Goal: Task Accomplishment & Management: Use online tool/utility

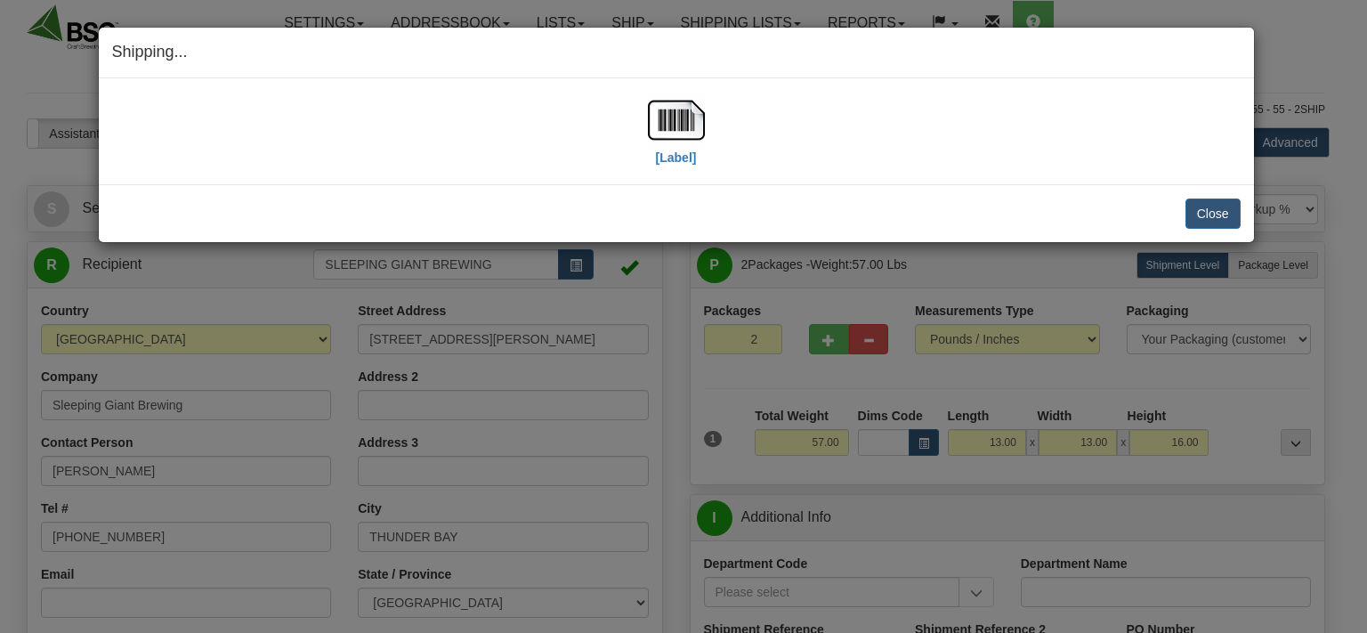
select select "0"
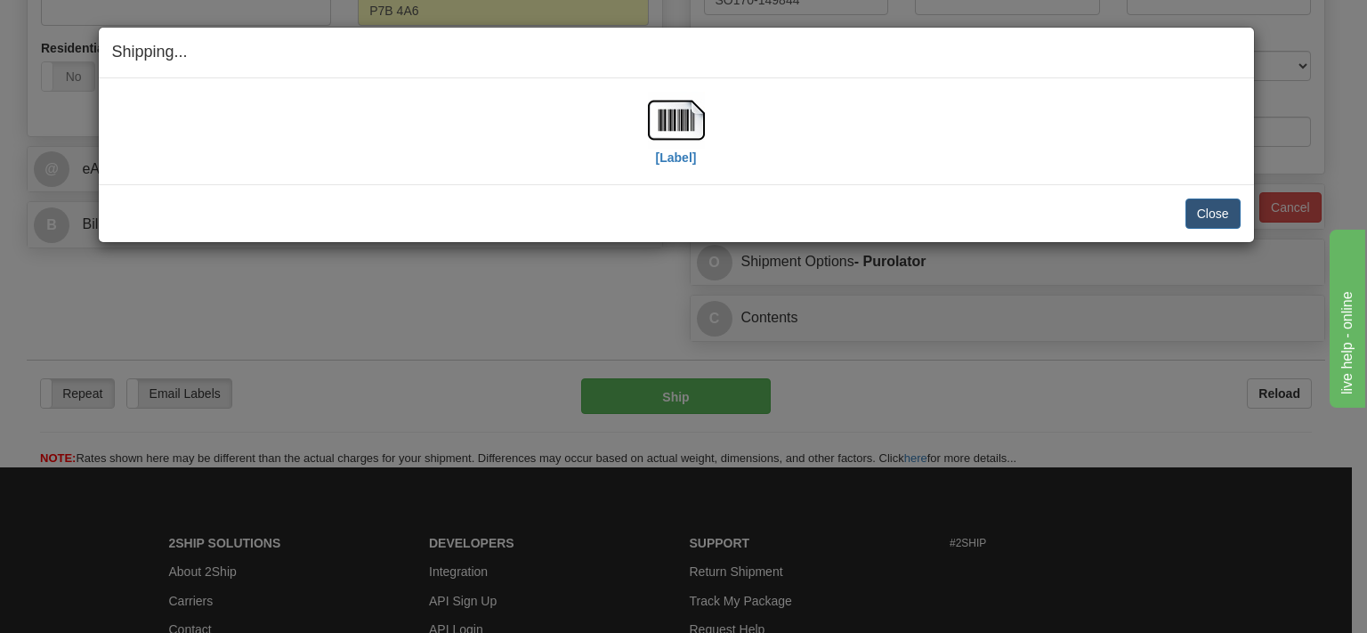
scroll to position [658, 0]
click at [1191, 212] on button "Close" at bounding box center [1212, 213] width 55 height 30
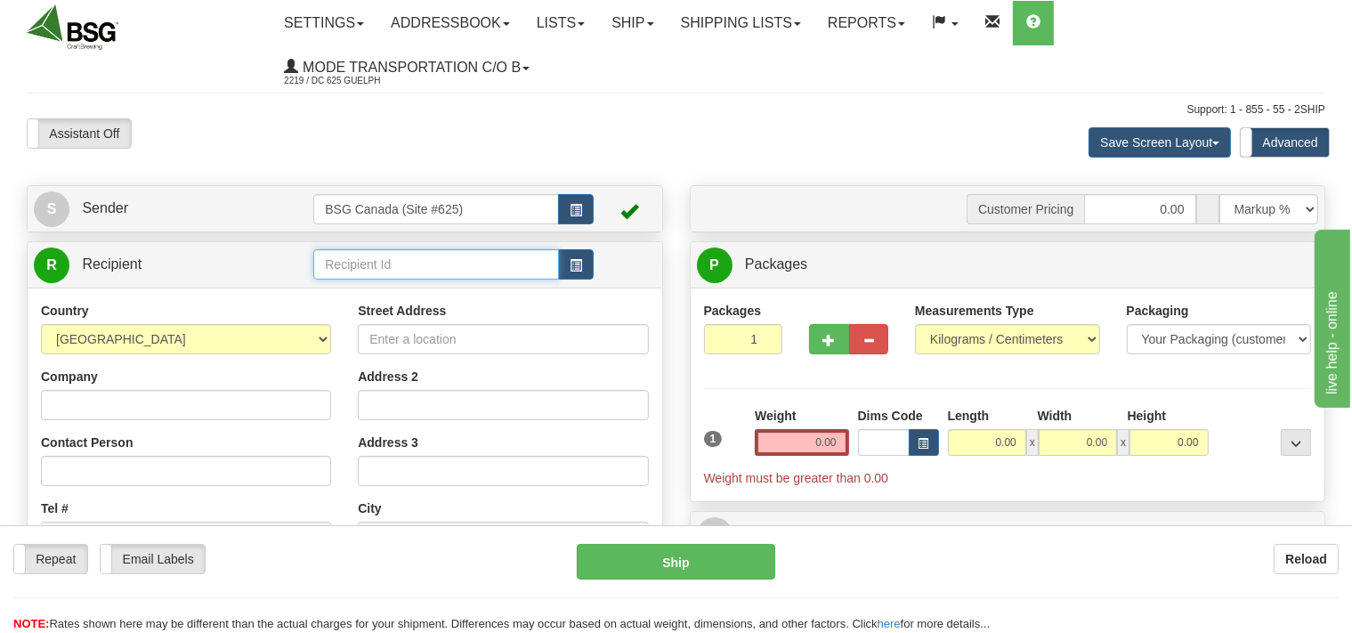
click at [353, 263] on input "text" at bounding box center [435, 264] width 245 height 30
click at [448, 291] on div "[GEOGRAPHIC_DATA]" at bounding box center [433, 293] width 228 height 20
type input "[GEOGRAPHIC_DATA]"
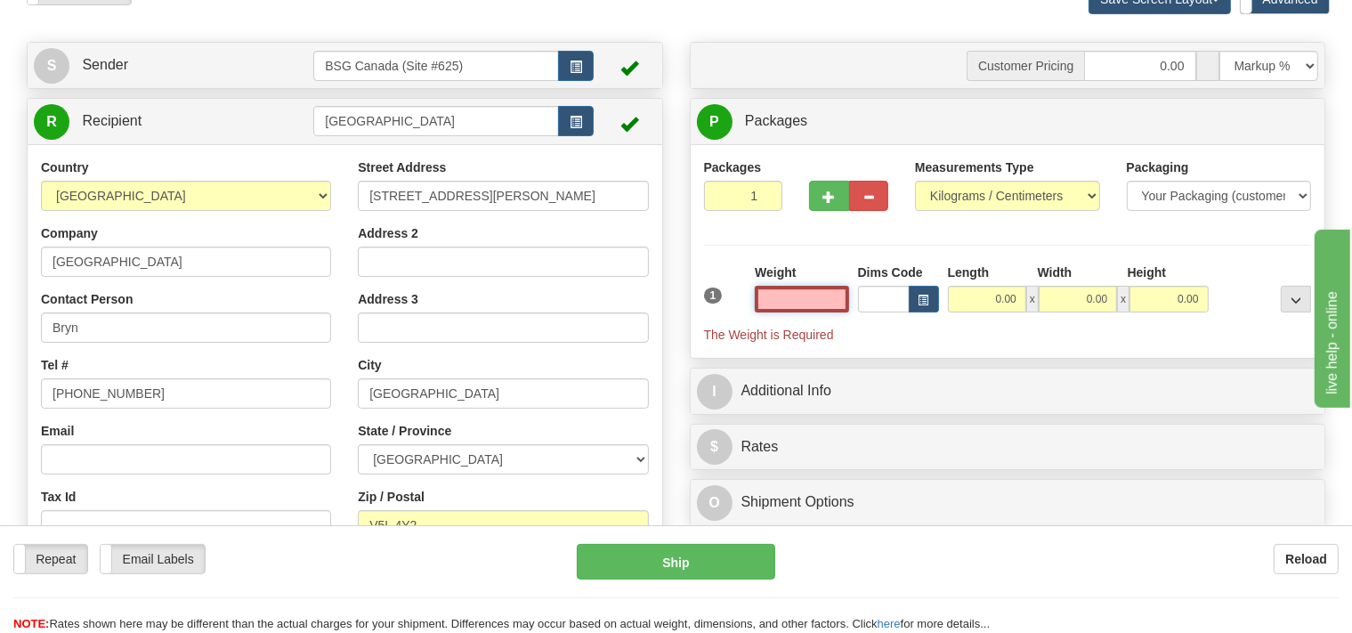
scroll to position [188, 0]
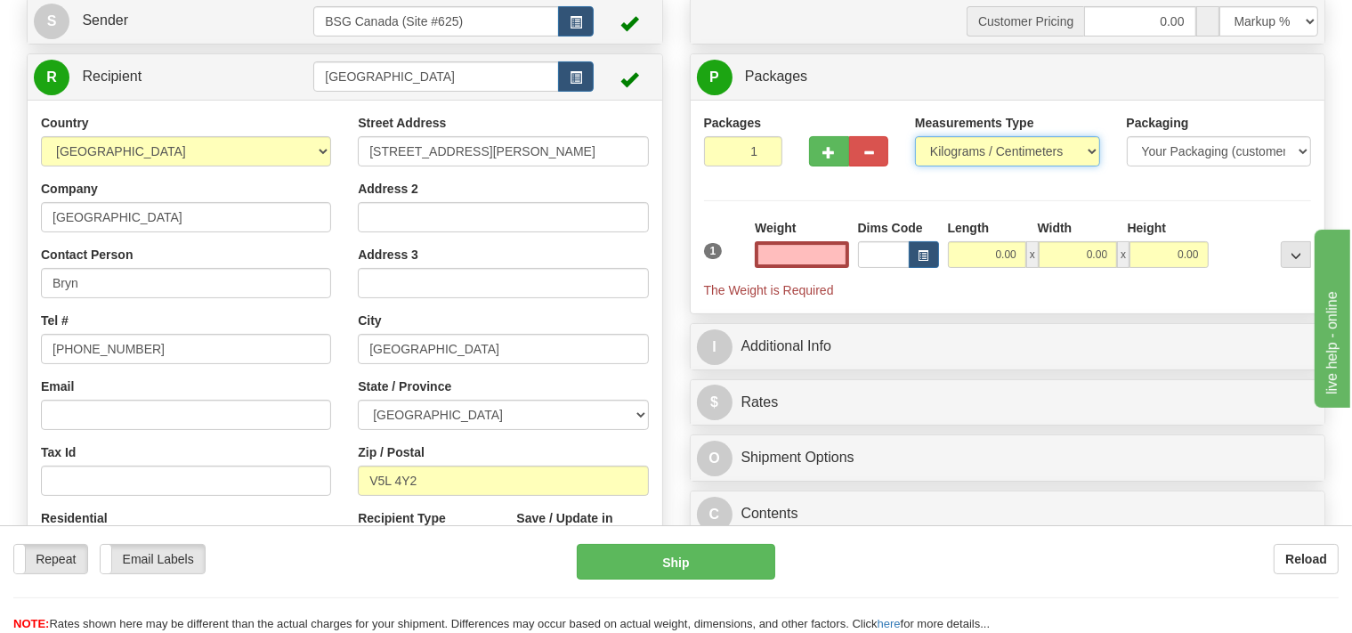
type input "0.00"
click at [915, 136] on select "Pounds / Inches Kilograms / Centimeters" at bounding box center [1007, 151] width 185 height 30
select select "0"
click option "Pounds / Inches" at bounding box center [0, 0] width 0 height 0
click at [810, 259] on input "0.00" at bounding box center [801, 254] width 93 height 27
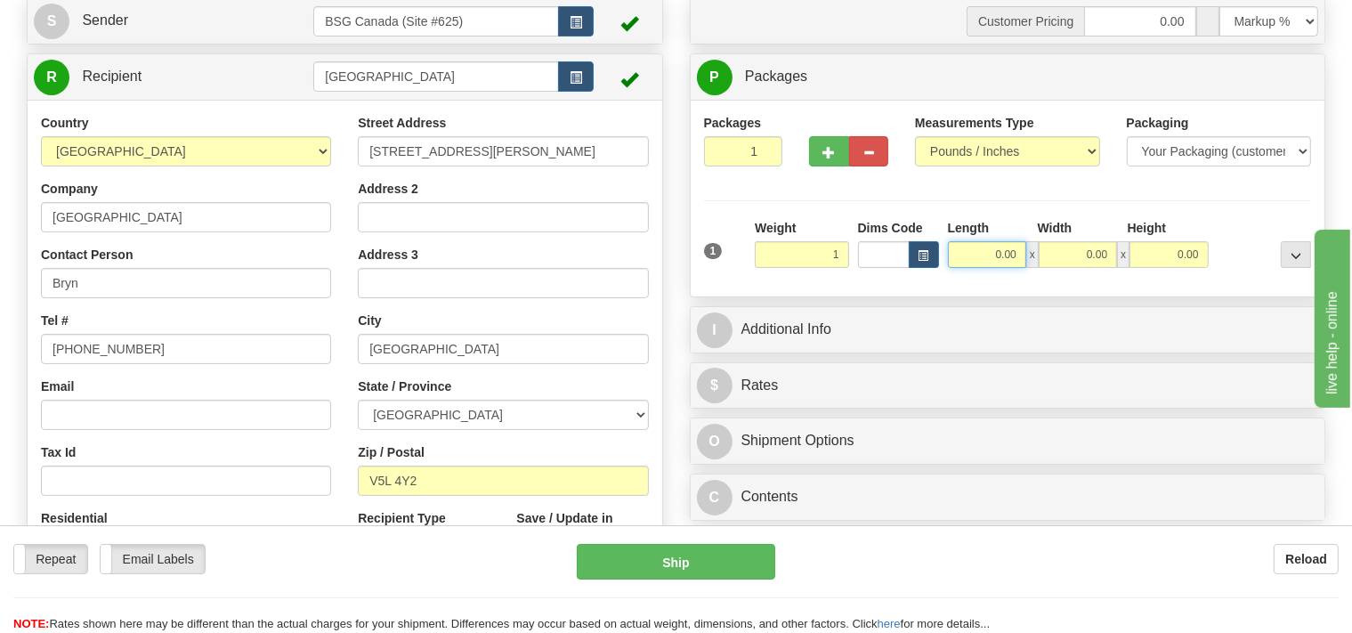
type input "1.00"
click at [987, 257] on input "0.00" at bounding box center [987, 254] width 78 height 27
type input "10.00"
click at [1060, 251] on input "0.00" at bounding box center [1078, 254] width 78 height 27
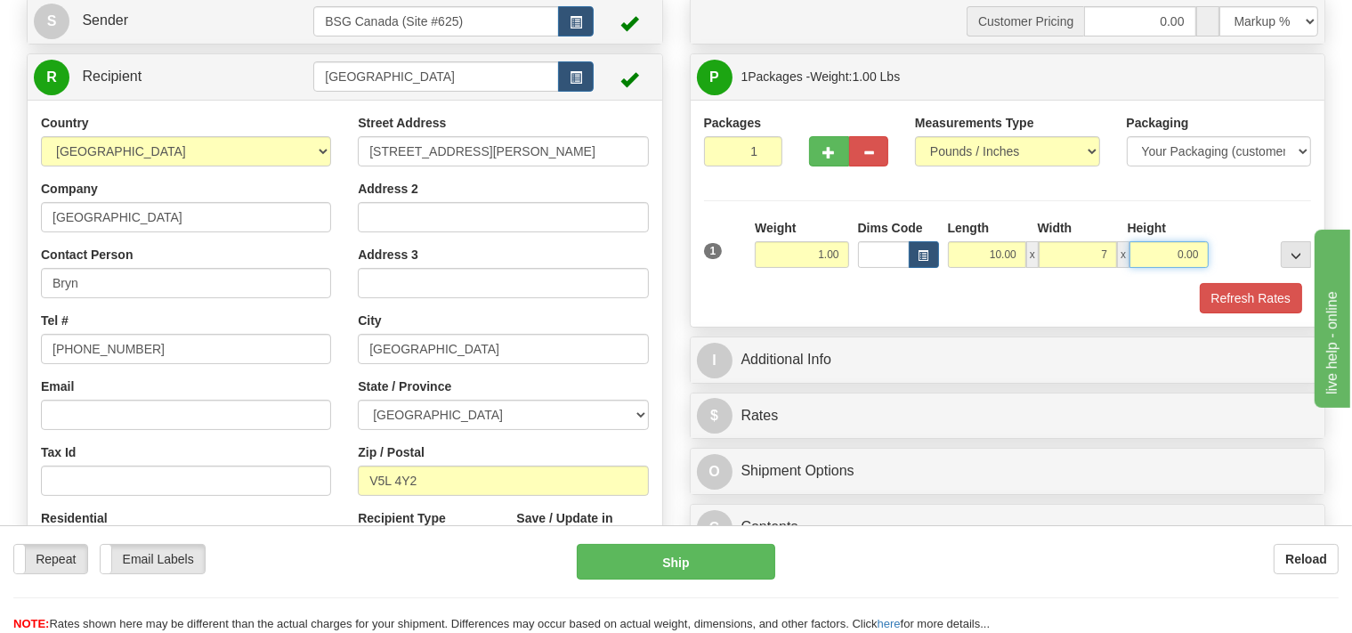
type input "7.00"
click at [1152, 252] on input "0.00" at bounding box center [1168, 254] width 78 height 27
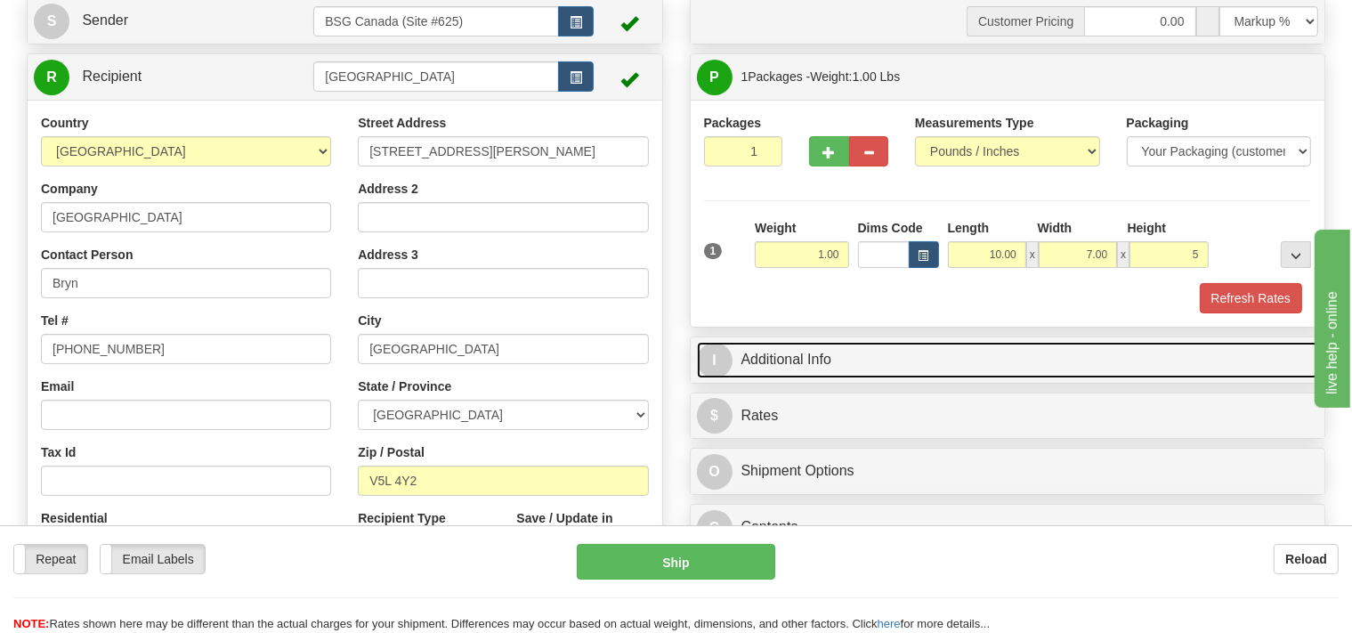
type input "5.00"
click at [863, 350] on link "I Additional Info" at bounding box center [1008, 360] width 622 height 36
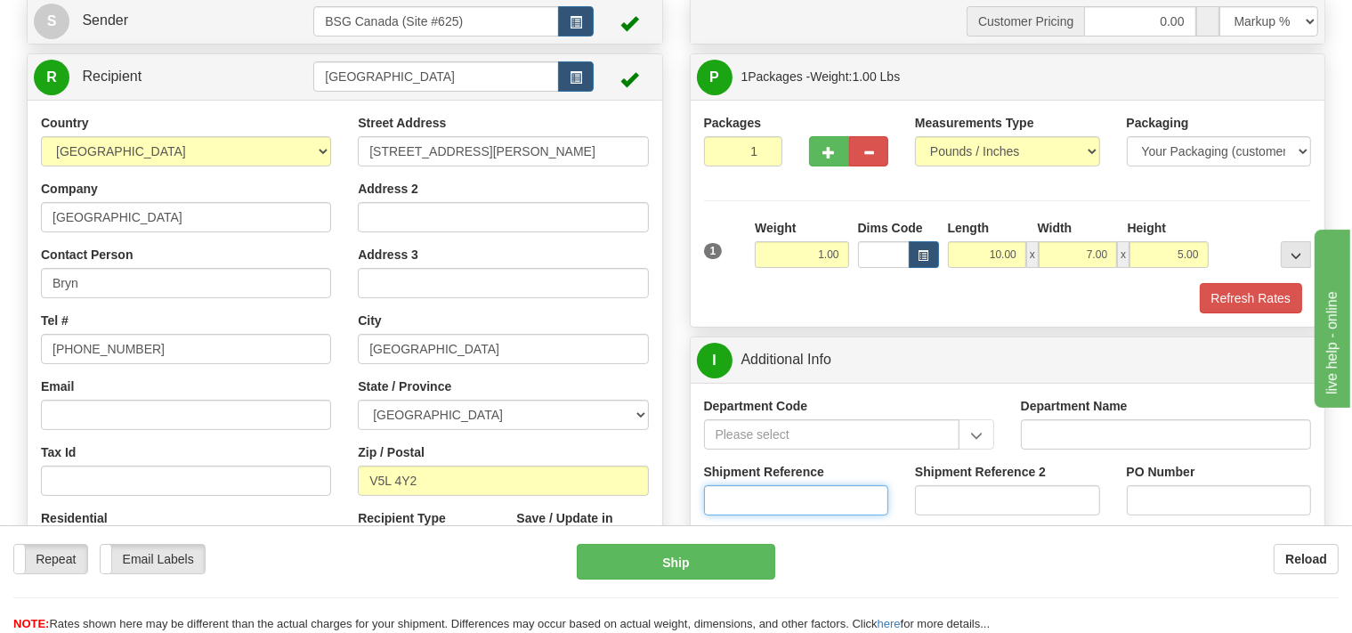
click at [761, 504] on input "Shipment Reference" at bounding box center [796, 500] width 185 height 30
type input "SO170-150631"
click at [1250, 298] on button "Refresh Rates" at bounding box center [1251, 298] width 102 height 30
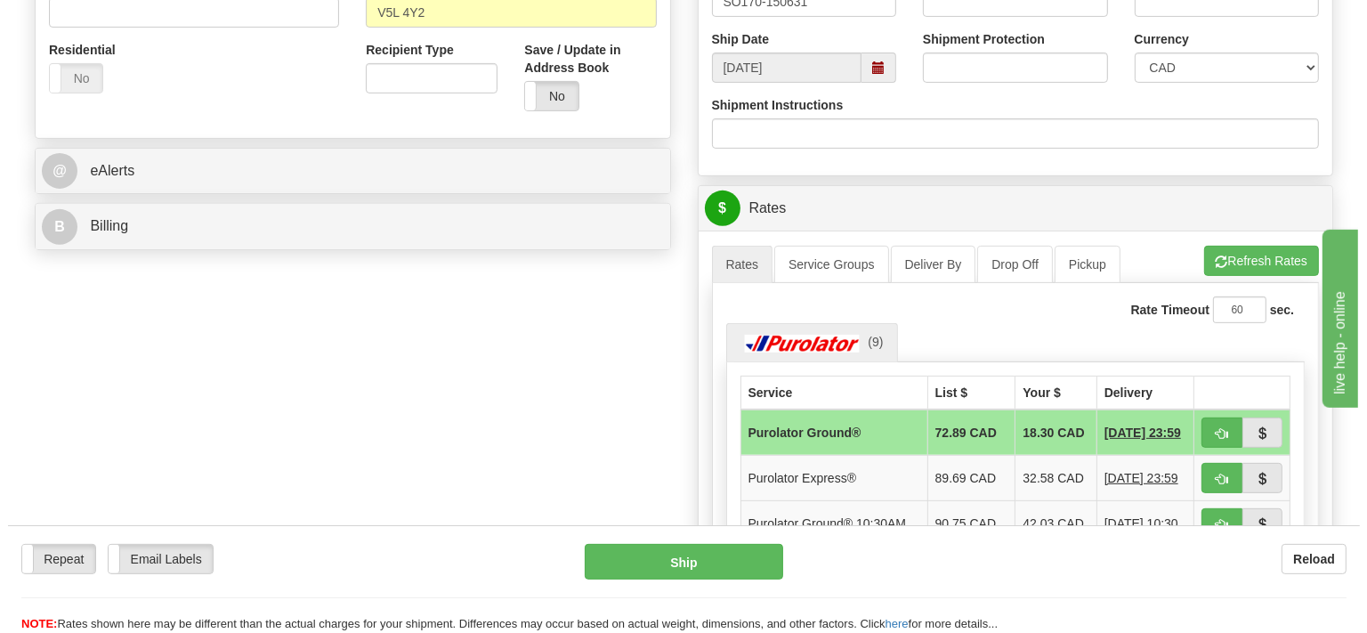
scroll to position [658, 0]
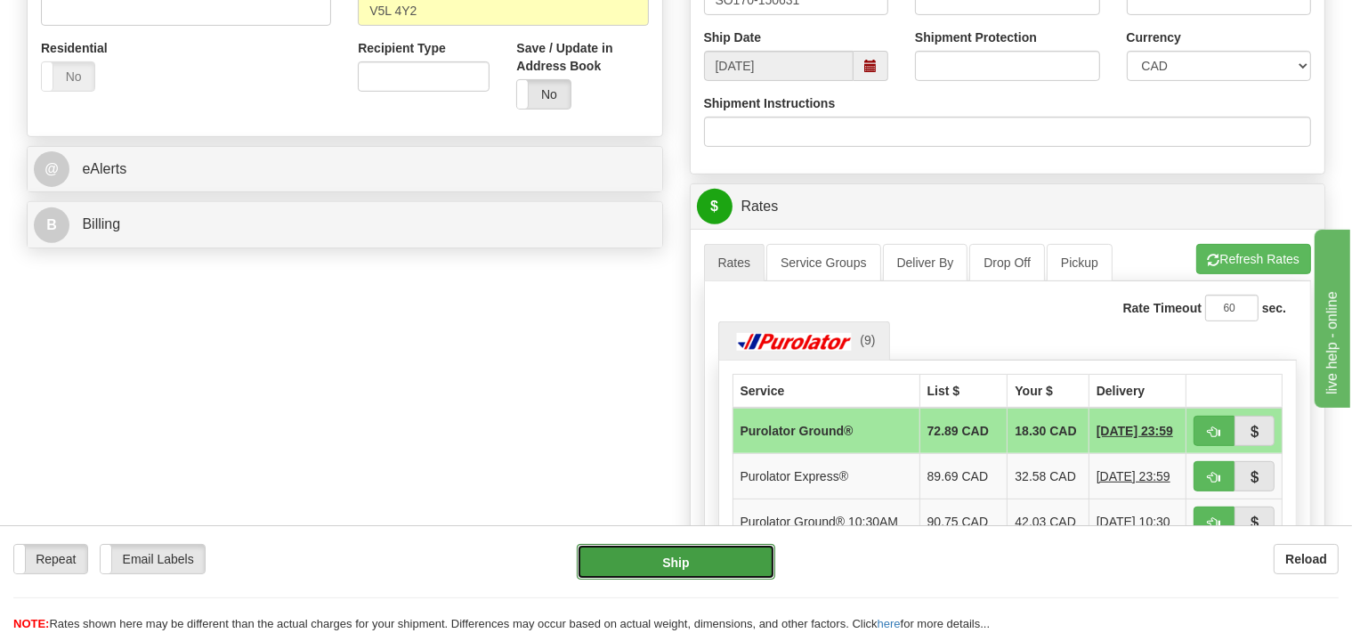
click at [753, 554] on button "Ship" at bounding box center [676, 562] width 198 height 36
type input "260"
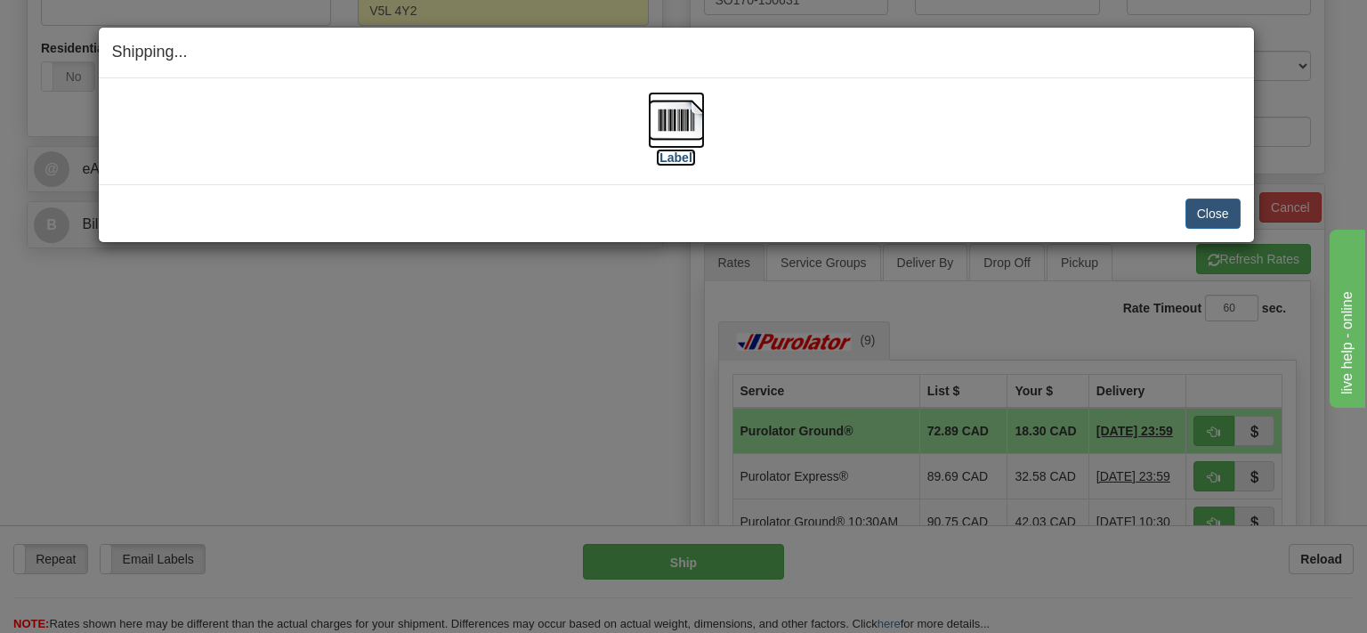
click at [685, 124] on img at bounding box center [676, 120] width 57 height 57
